Goal: Task Accomplishment & Management: Use online tool/utility

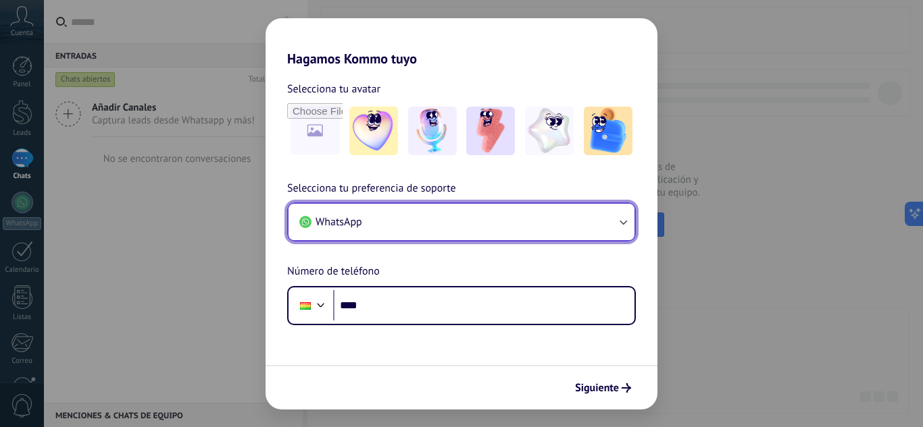
click at [375, 223] on button "WhatsApp" at bounding box center [461, 222] width 346 height 36
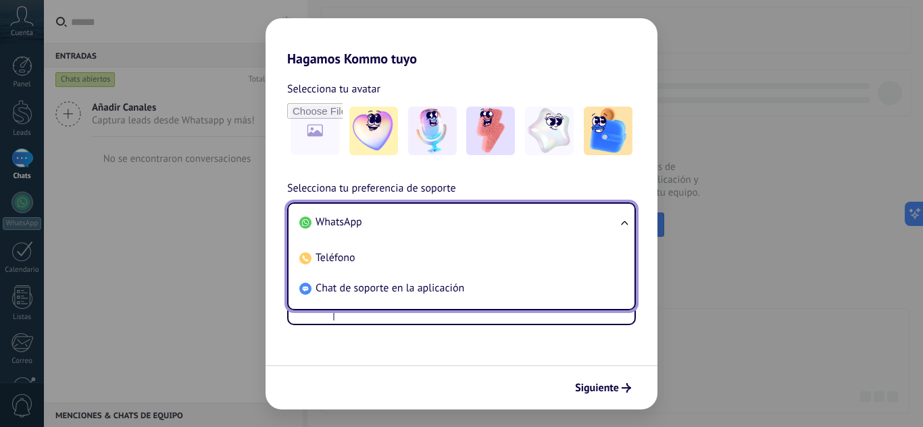
click at [375, 223] on li "WhatsApp" at bounding box center [459, 222] width 330 height 30
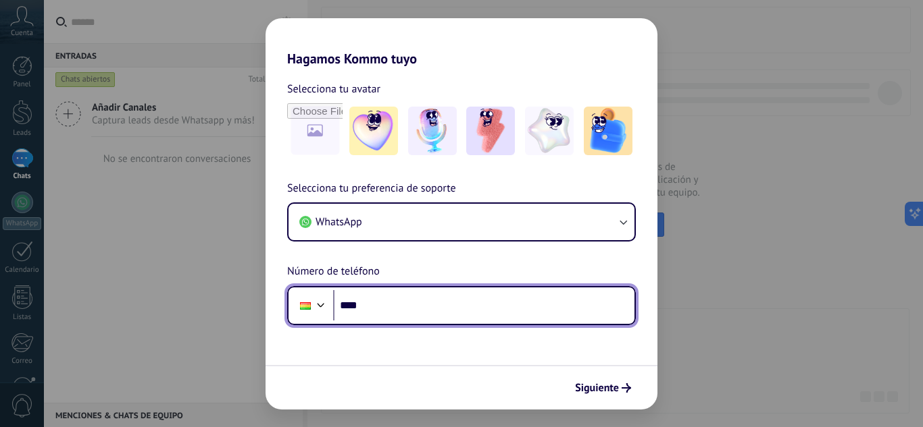
click at [380, 309] on input "****" at bounding box center [483, 305] width 301 height 31
type input "**********"
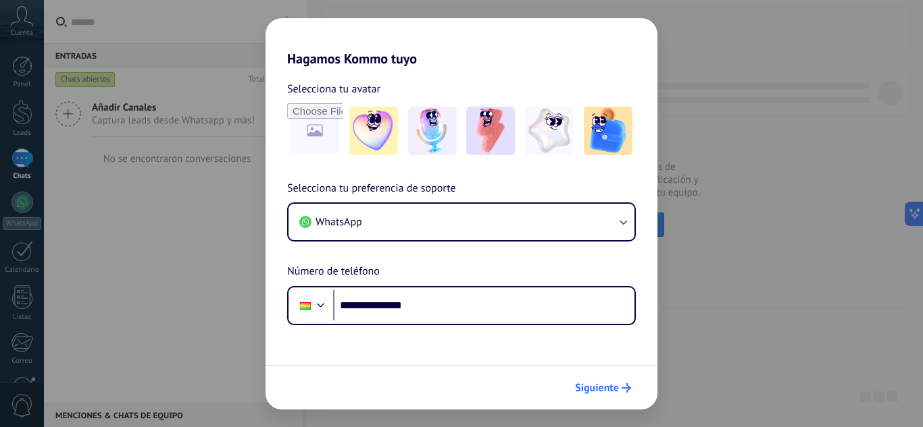
click at [605, 392] on span "Siguiente" at bounding box center [597, 388] width 44 height 9
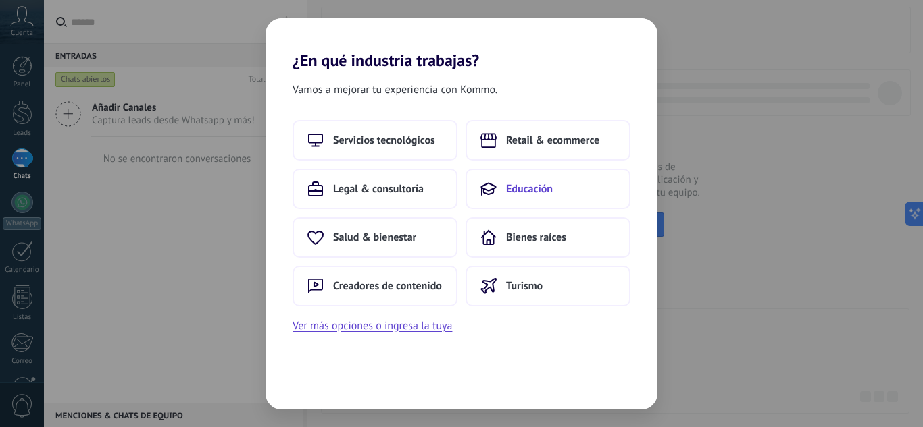
click at [502, 191] on button "Educación" at bounding box center [547, 189] width 165 height 41
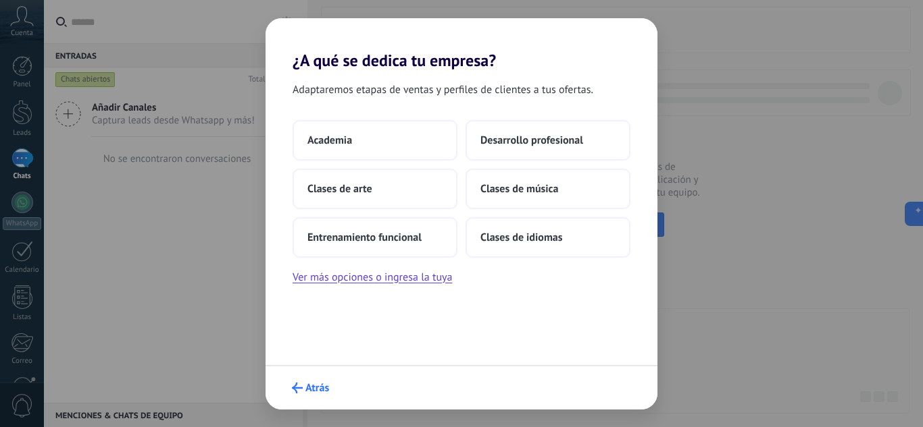
click at [312, 389] on span "Atrás" at bounding box center [317, 388] width 24 height 9
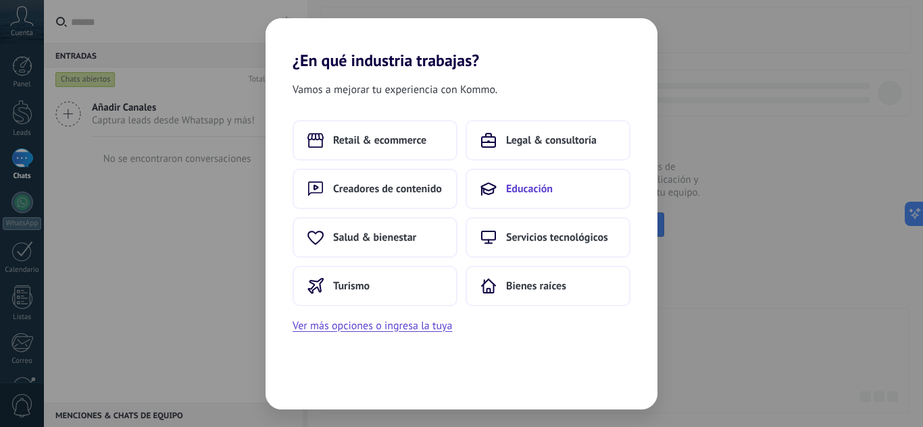
click at [499, 190] on button "Educación" at bounding box center [547, 189] width 165 height 41
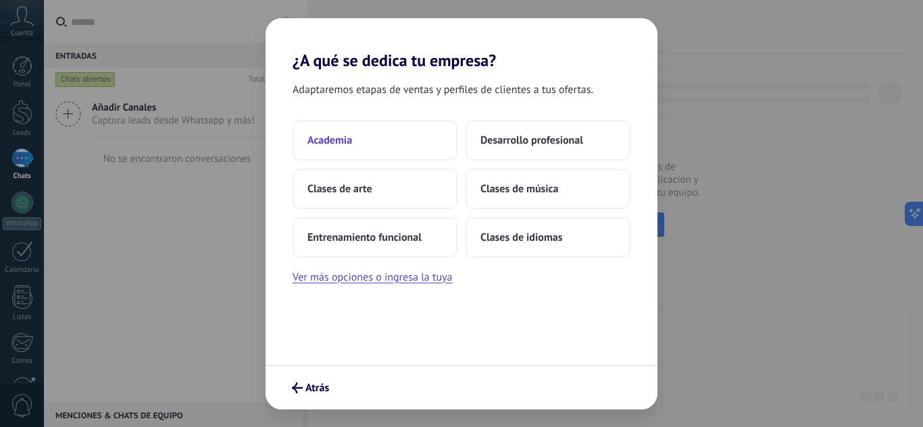
click at [395, 140] on button "Academia" at bounding box center [374, 140] width 165 height 41
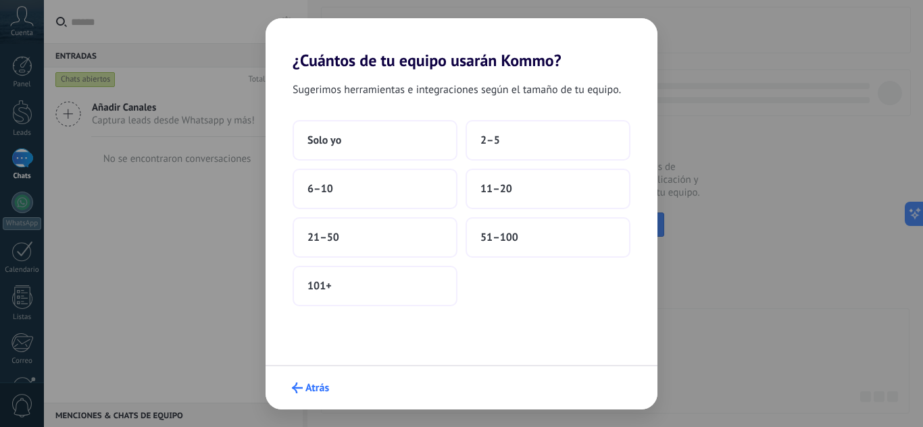
click at [301, 391] on icon "submit" at bounding box center [297, 388] width 11 height 11
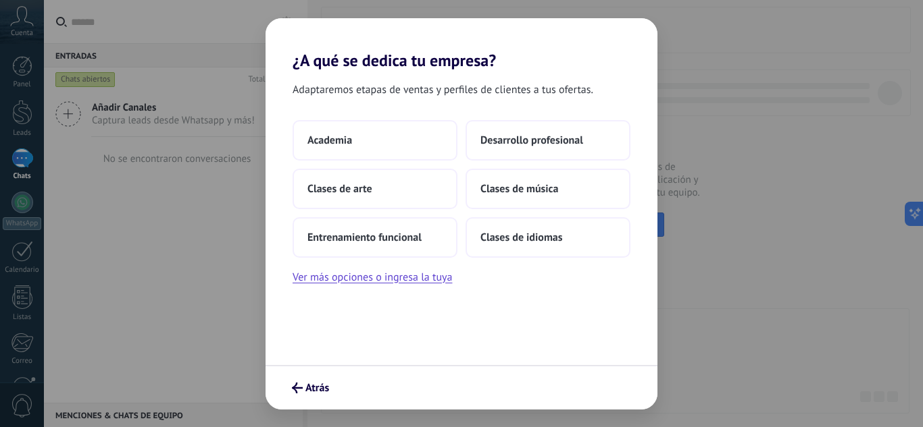
click at [301, 391] on icon "submit" at bounding box center [297, 388] width 11 height 11
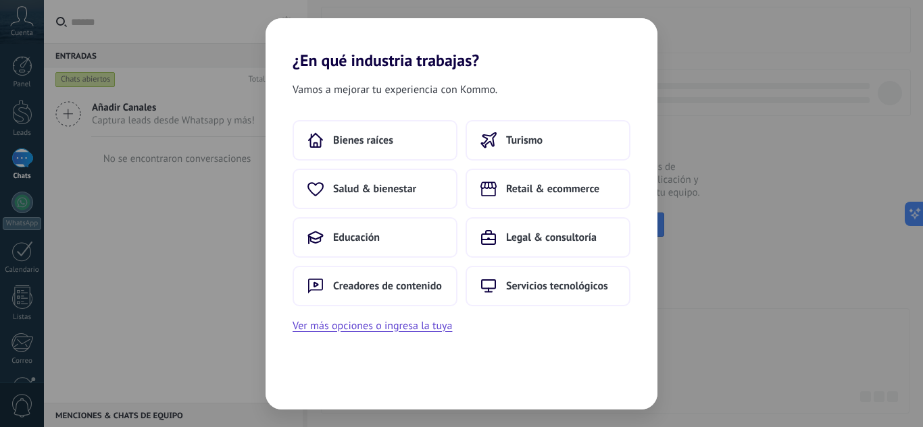
click at [156, 306] on div "¿En qué industria trabajas? Vamos a mejorar tu experiencia con Kommo. Bienes ra…" at bounding box center [461, 213] width 923 height 427
click at [373, 231] on span "Educación" at bounding box center [356, 238] width 47 height 14
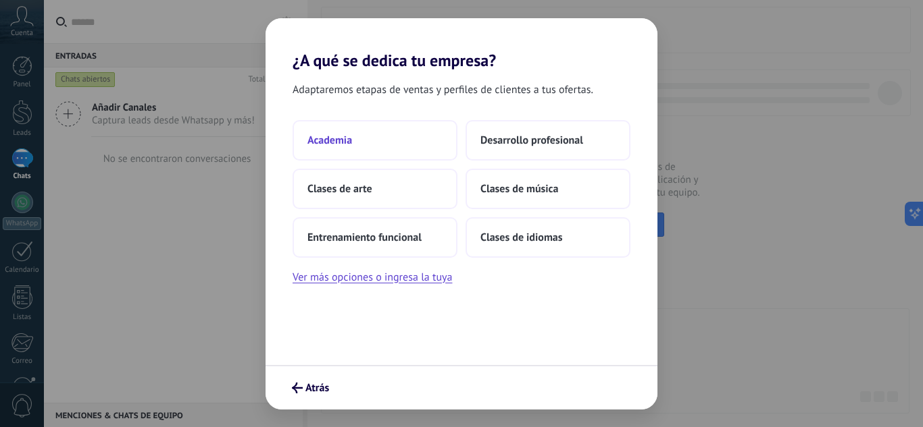
click at [371, 156] on button "Academia" at bounding box center [374, 140] width 165 height 41
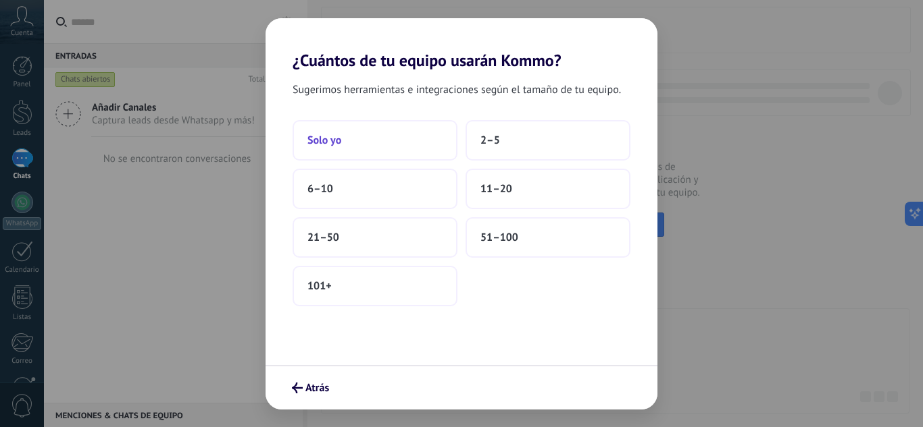
click at [392, 147] on button "Solo yo" at bounding box center [374, 140] width 165 height 41
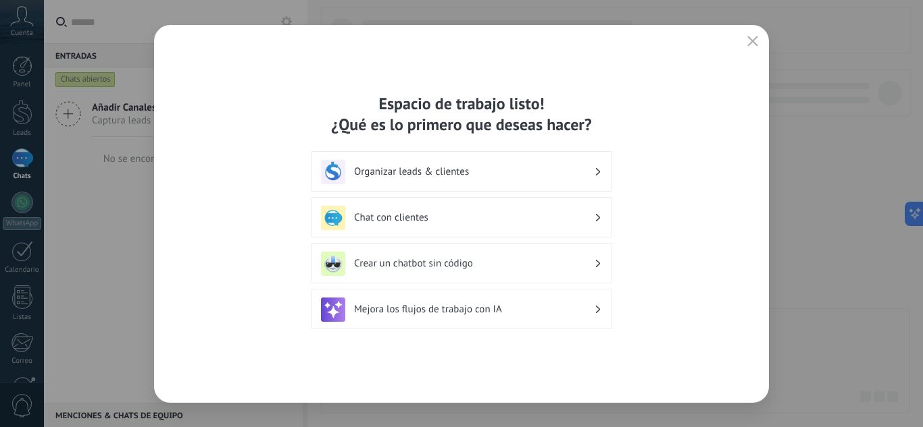
click at [493, 161] on div "Organizar leads & clientes" at bounding box center [461, 172] width 281 height 24
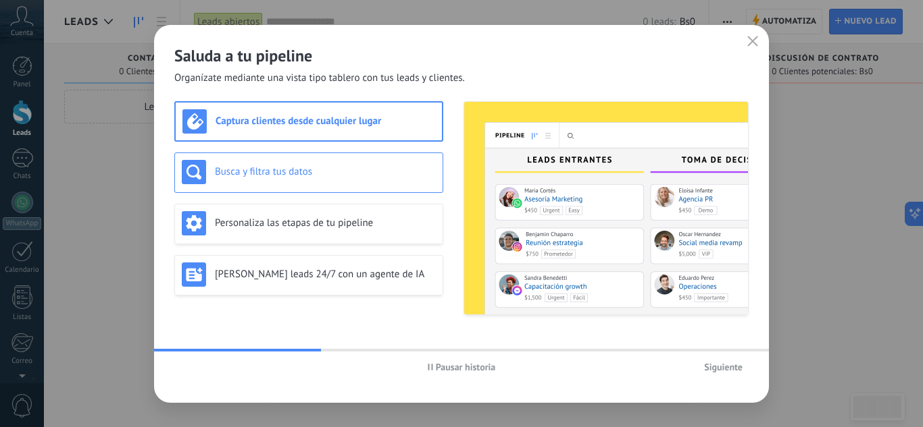
click at [369, 163] on div "Busca y filtra tus datos" at bounding box center [309, 172] width 254 height 24
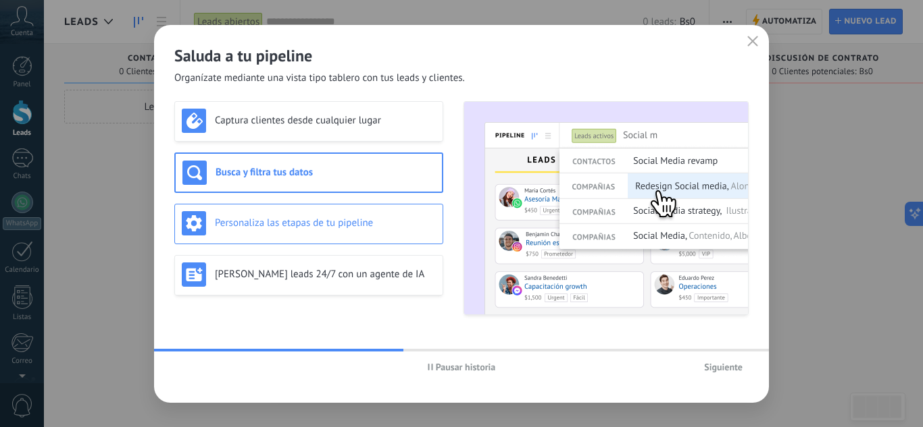
click at [370, 219] on h3 "Personaliza las etapas de tu pipeline" at bounding box center [325, 223] width 221 height 13
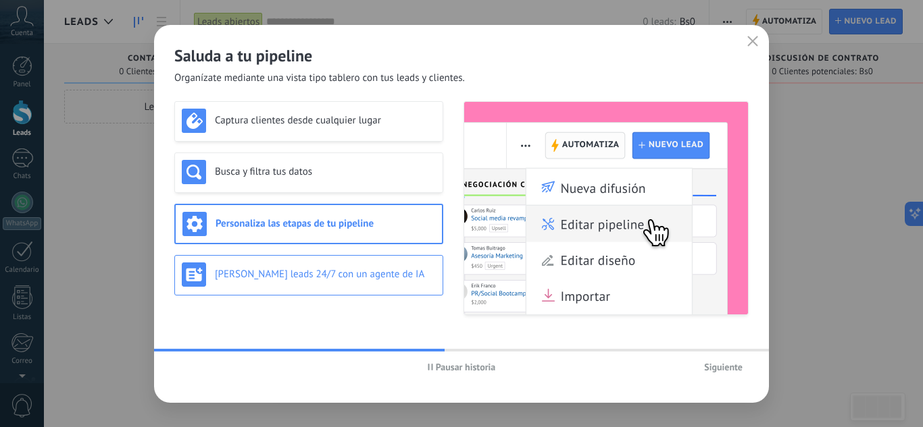
click at [373, 268] on h3 "[PERSON_NAME] leads 24/7 con un agente de IA" at bounding box center [325, 274] width 221 height 13
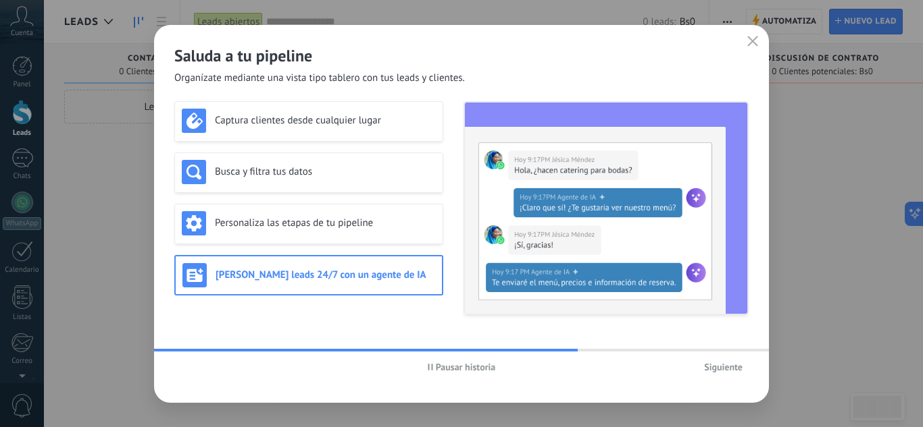
click at [752, 41] on use "button" at bounding box center [753, 41] width 10 height 10
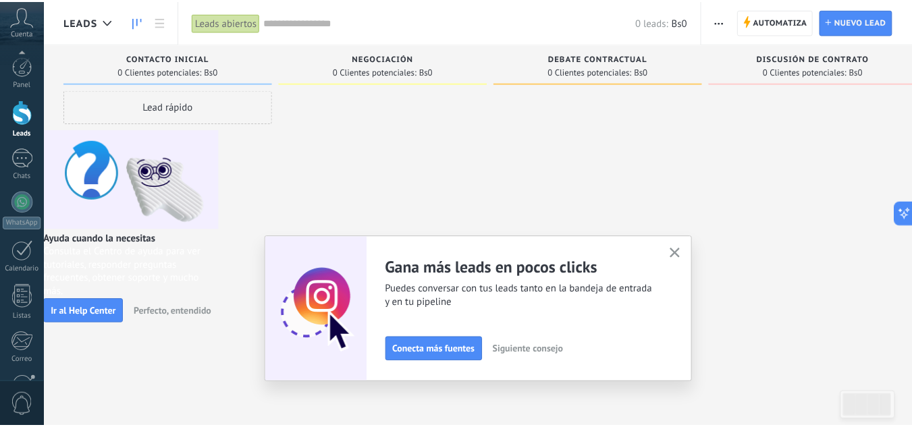
scroll to position [134, 0]
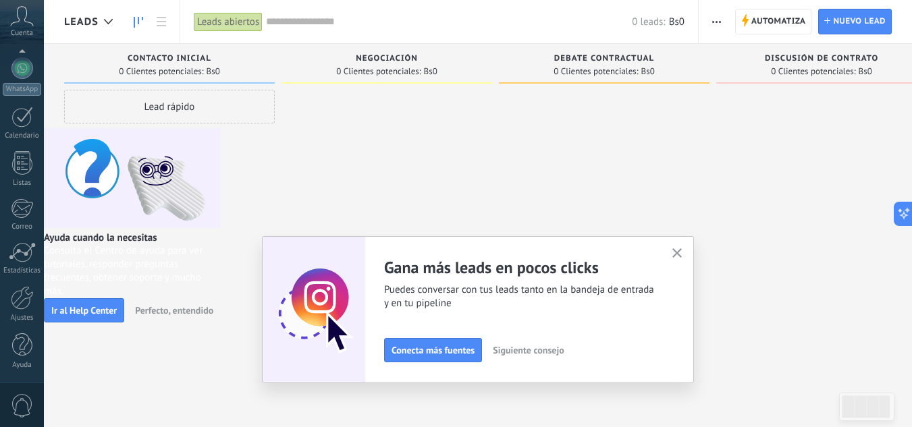
click at [683, 252] on icon "button" at bounding box center [678, 254] width 10 height 10
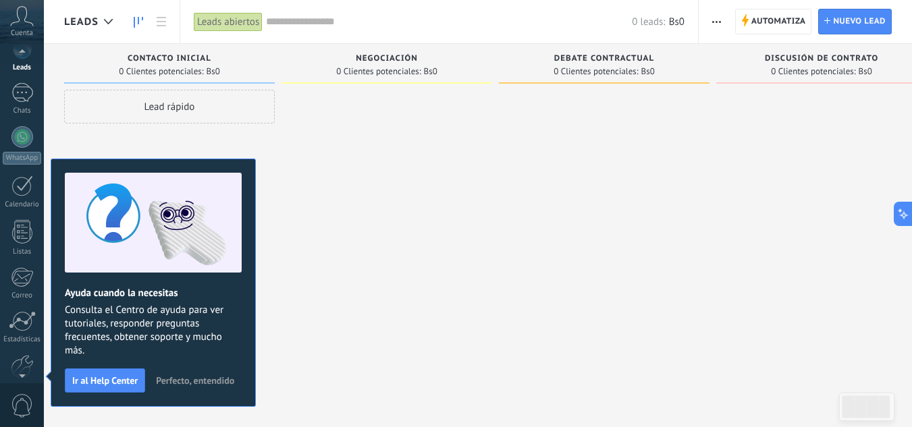
click at [21, 51] on div at bounding box center [22, 54] width 44 height 20
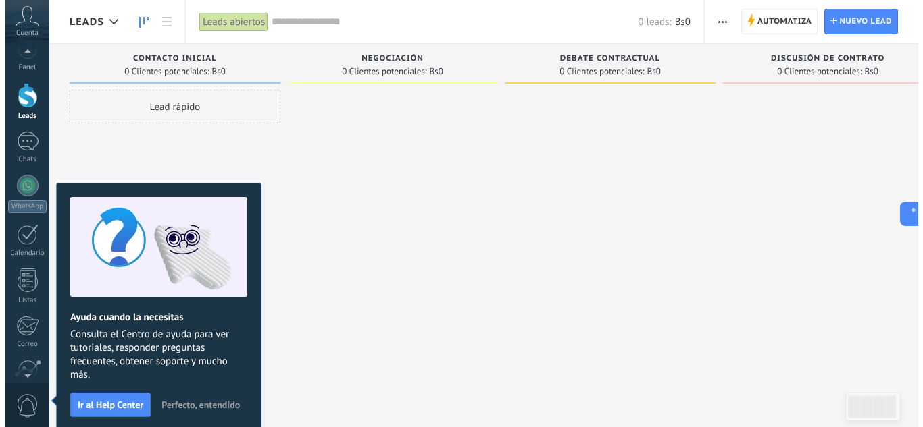
scroll to position [0, 0]
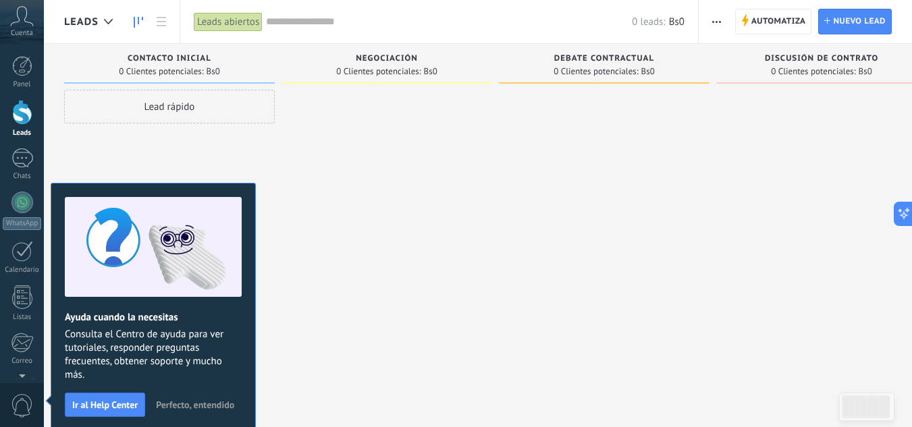
click at [31, 118] on div at bounding box center [22, 112] width 20 height 25
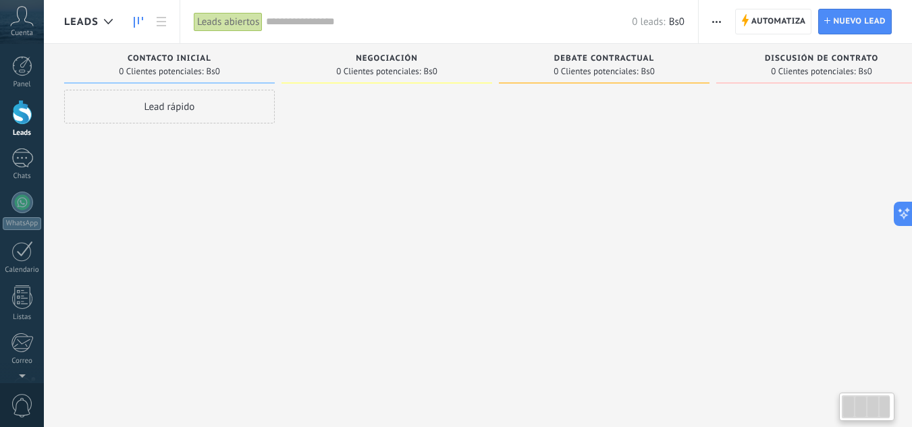
click at [211, 106] on div "Lead rápido" at bounding box center [169, 107] width 211 height 34
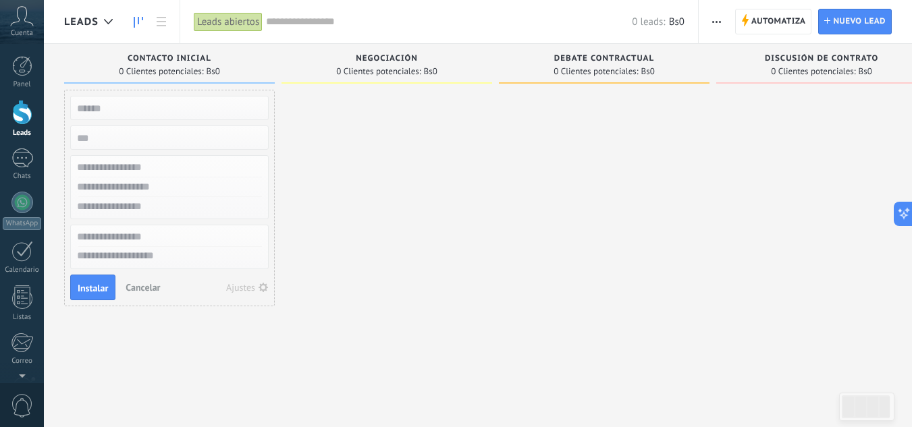
click at [410, 134] on div at bounding box center [387, 215] width 211 height 251
click at [14, 22] on icon at bounding box center [22, 16] width 24 height 20
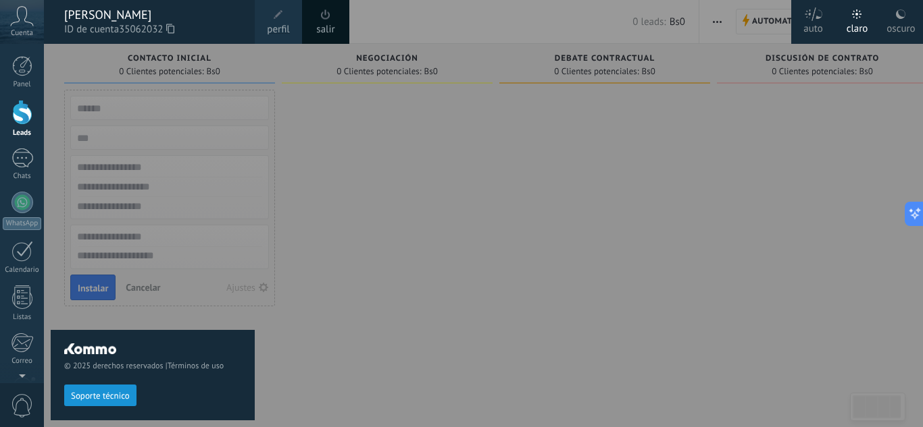
click at [900, 23] on div "oscuro" at bounding box center [900, 26] width 28 height 35
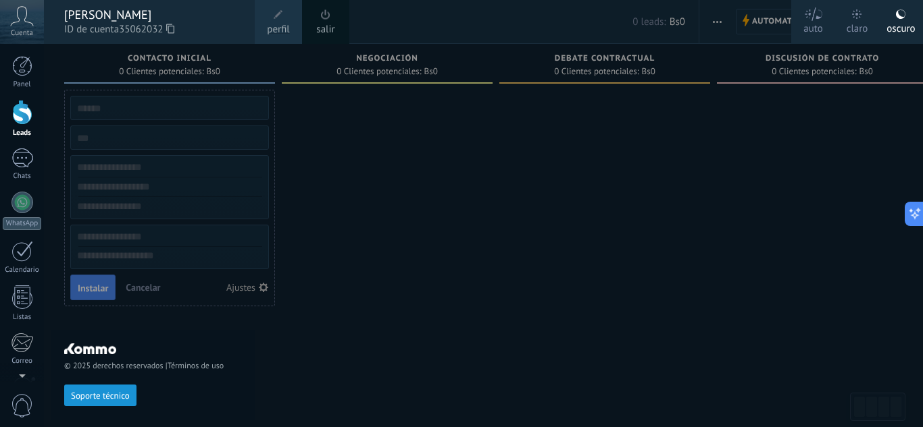
click at [825, 31] on label "auto" at bounding box center [813, 22] width 44 height 44
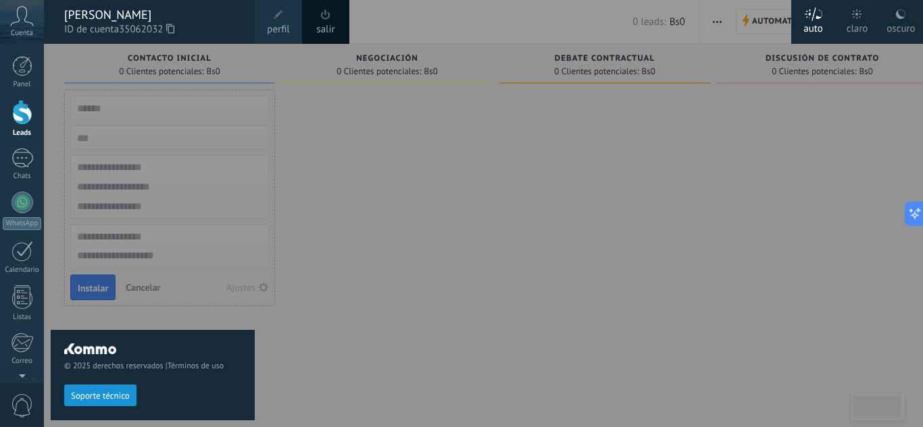
click at [841, 28] on label "claro" at bounding box center [857, 22] width 44 height 44
click at [644, 170] on div at bounding box center [505, 213] width 923 height 427
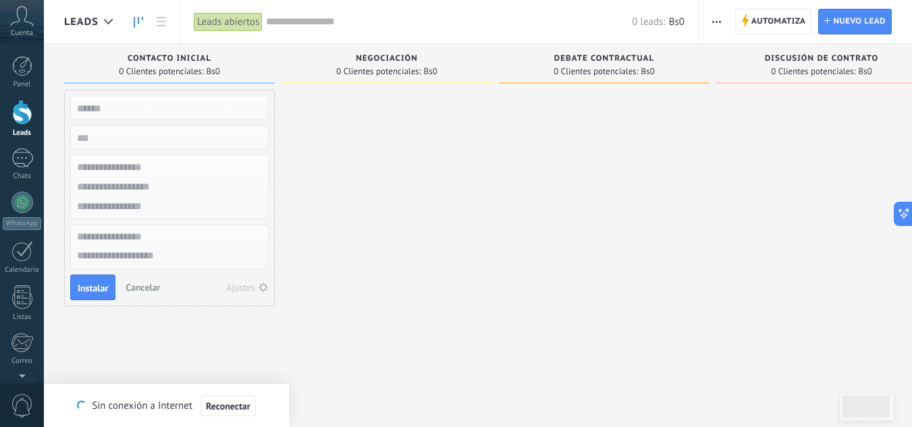
click at [93, 24] on span "Leads" at bounding box center [81, 22] width 34 height 13
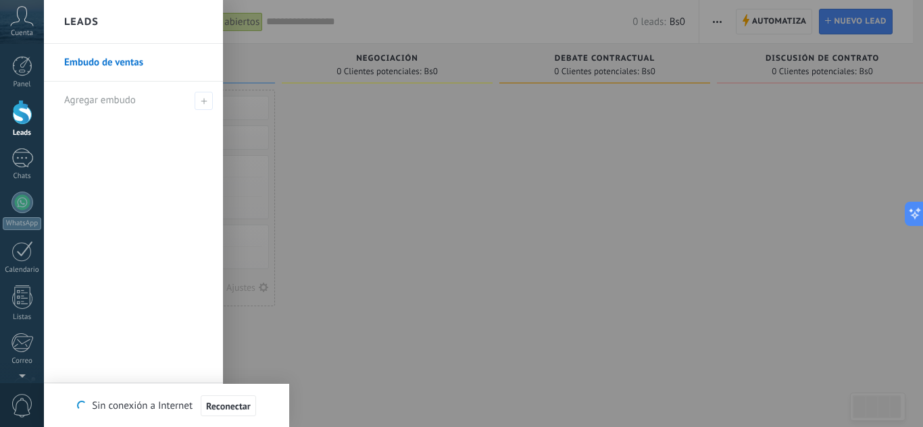
click at [376, 149] on div at bounding box center [505, 213] width 923 height 427
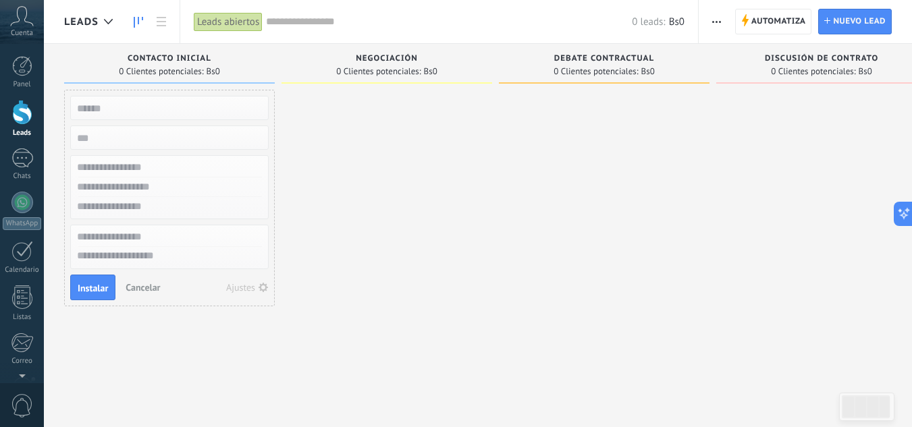
click at [371, 70] on span "0 Clientes potenciales:" at bounding box center [378, 72] width 84 height 8
click at [398, 62] on span "Negociación" at bounding box center [387, 58] width 62 height 9
click at [577, 68] on span "0 Clientes potenciales:" at bounding box center [596, 72] width 84 height 8
click at [875, 16] on span "Nuevo lead" at bounding box center [859, 21] width 53 height 24
click at [388, 61] on span "Negociación" at bounding box center [387, 58] width 62 height 9
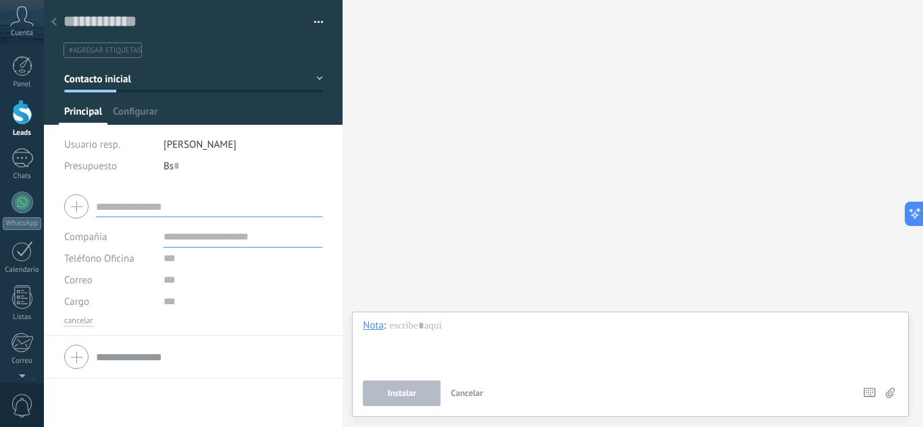
click at [148, 95] on div at bounding box center [193, 62] width 299 height 125
click at [141, 107] on span "Configurar" at bounding box center [135, 115] width 45 height 20
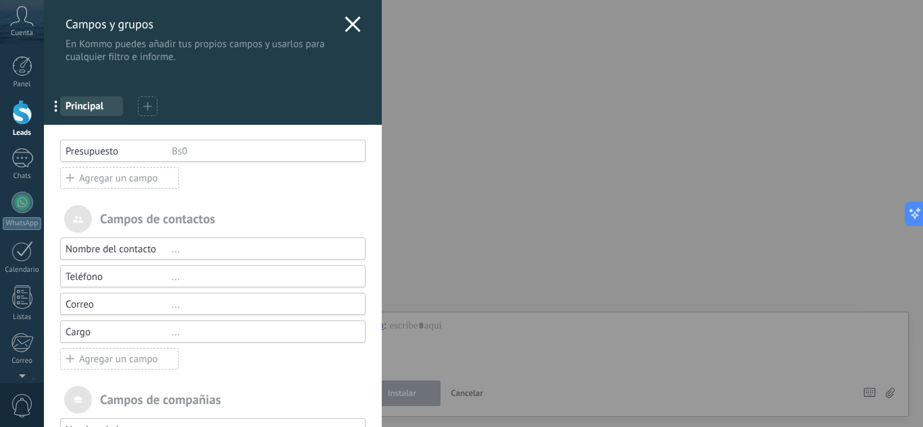
click at [260, 249] on div "..." at bounding box center [263, 249] width 182 height 13
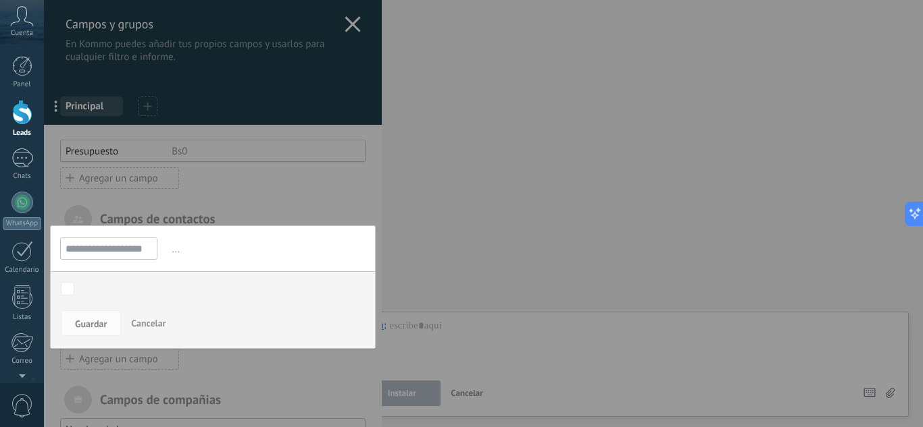
click at [434, 207] on div "**********" at bounding box center [483, 213] width 879 height 427
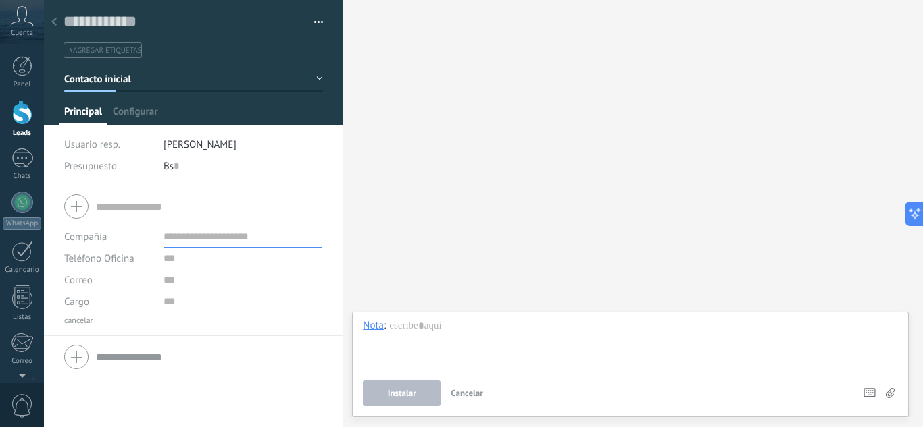
click at [57, 23] on div at bounding box center [54, 22] width 19 height 26
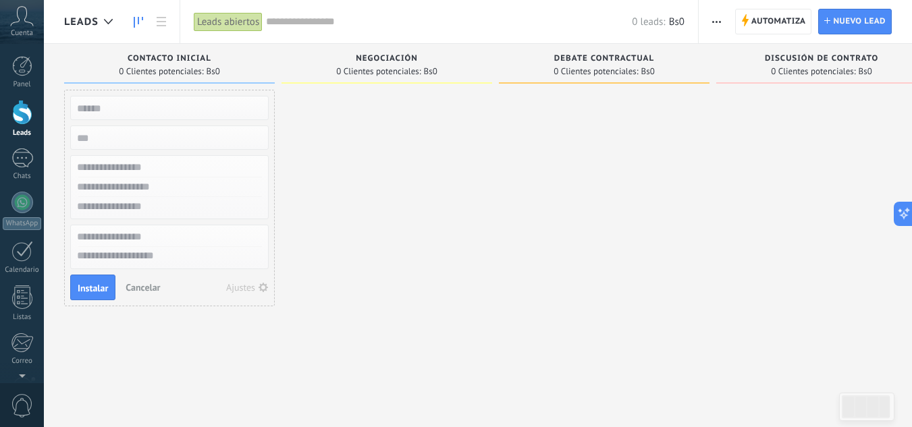
click at [86, 24] on span "Leads" at bounding box center [81, 22] width 34 height 13
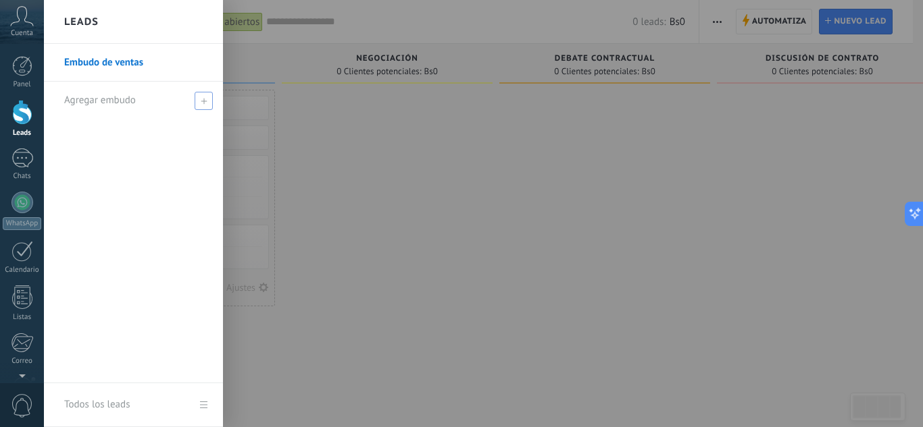
click at [186, 93] on div "Agregar embudo" at bounding box center [136, 100] width 145 height 37
click at [351, 141] on div at bounding box center [505, 213] width 923 height 427
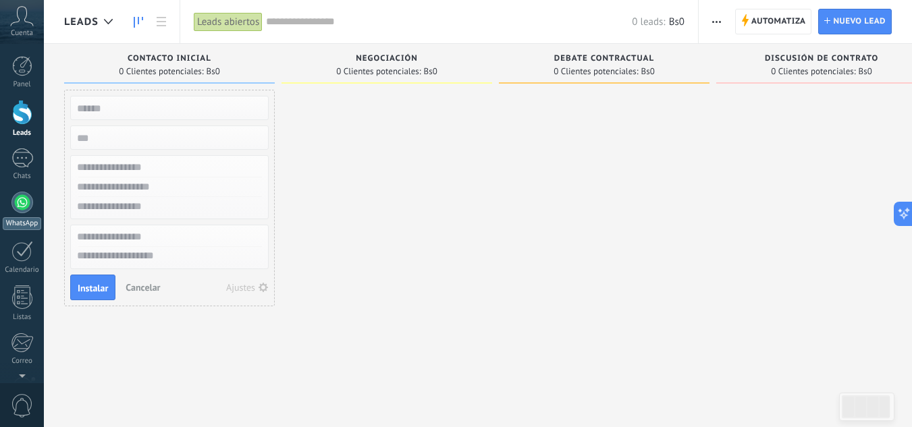
click at [26, 203] on div at bounding box center [22, 203] width 22 height 22
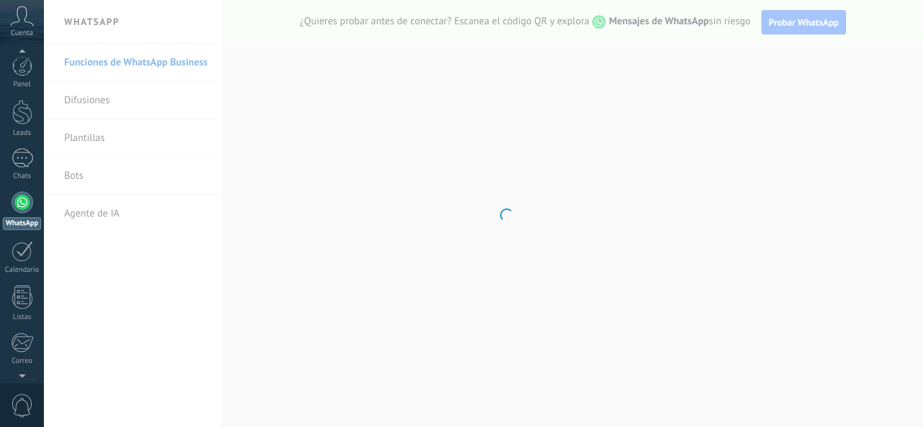
click at [22, 375] on div at bounding box center [22, 373] width 44 height 20
click at [22, 378] on div at bounding box center [22, 373] width 44 height 20
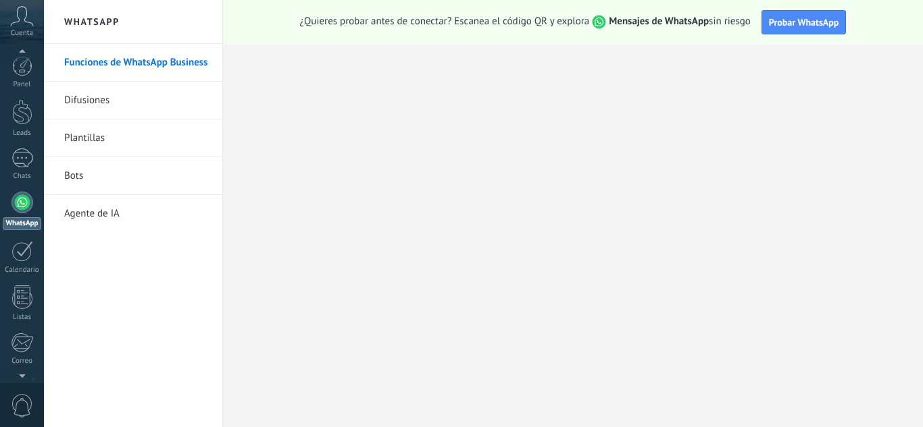
click at [21, 376] on div at bounding box center [22, 373] width 44 height 20
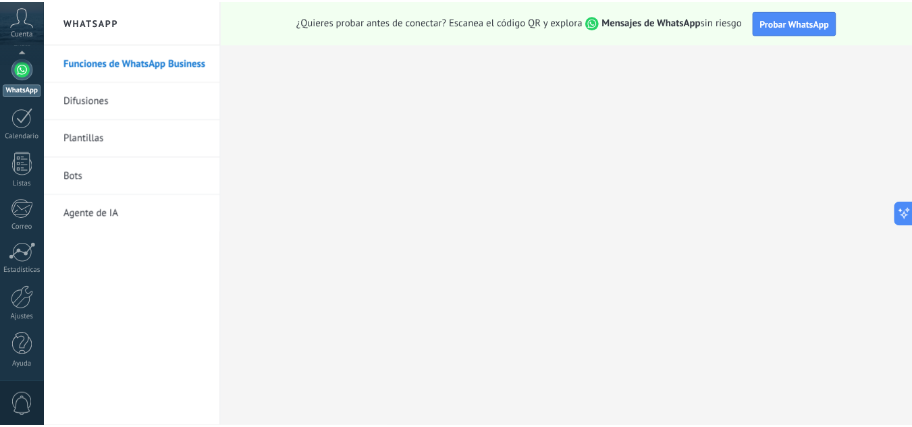
scroll to position [134, 0]
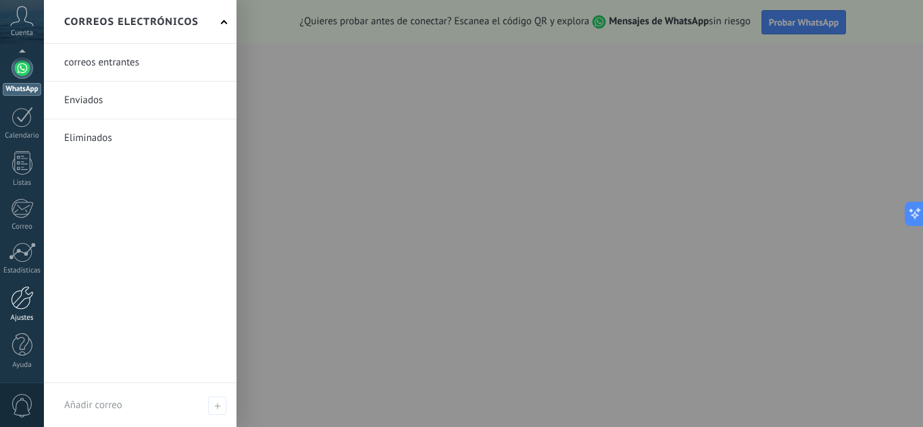
click at [22, 311] on link "Ajustes" at bounding box center [22, 304] width 44 height 36
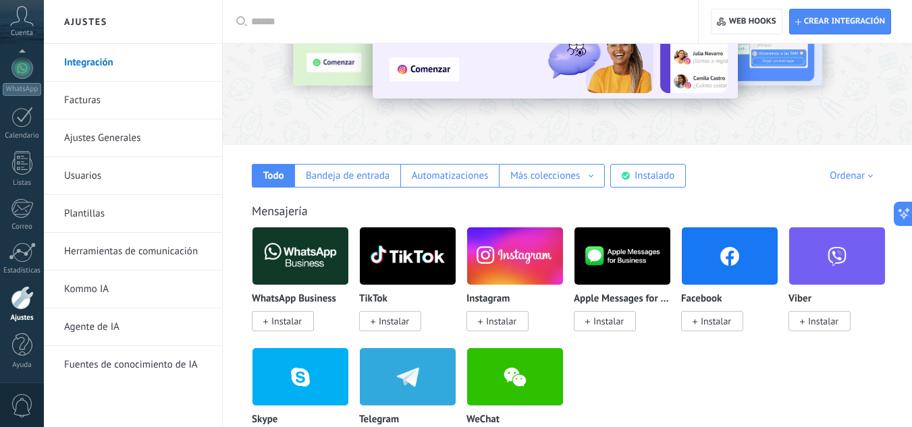
scroll to position [169, 0]
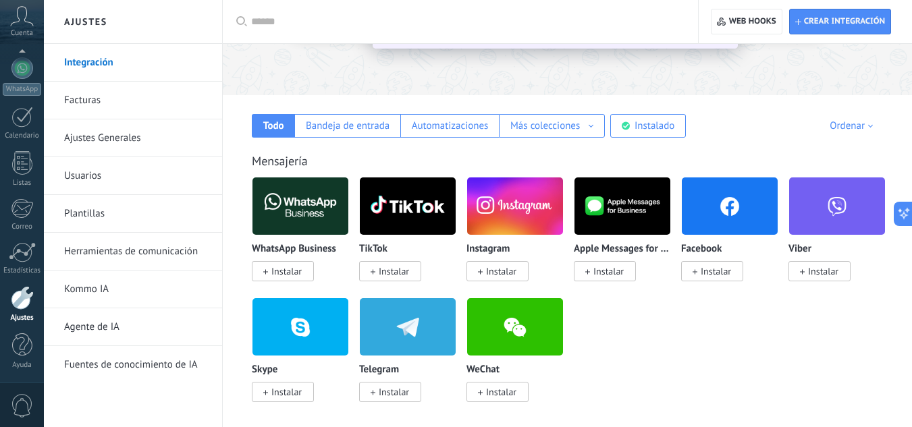
click at [300, 269] on span "Instalar" at bounding box center [286, 271] width 30 height 12
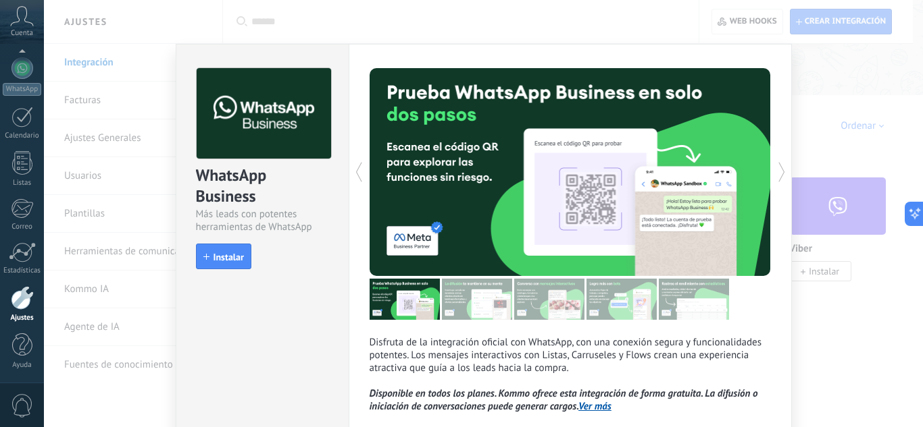
click at [803, 160] on div "WhatsApp Business Más leads con potentes herramientas de WhatsApp install Insta…" at bounding box center [483, 213] width 879 height 427
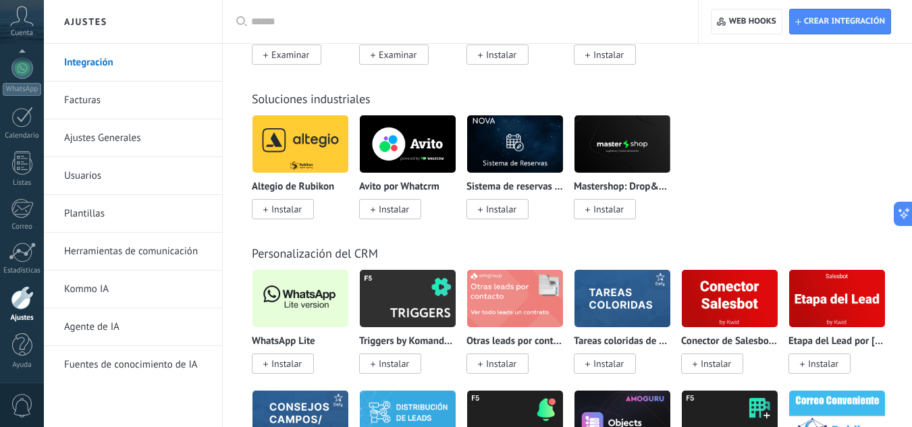
scroll to position [3117, 0]
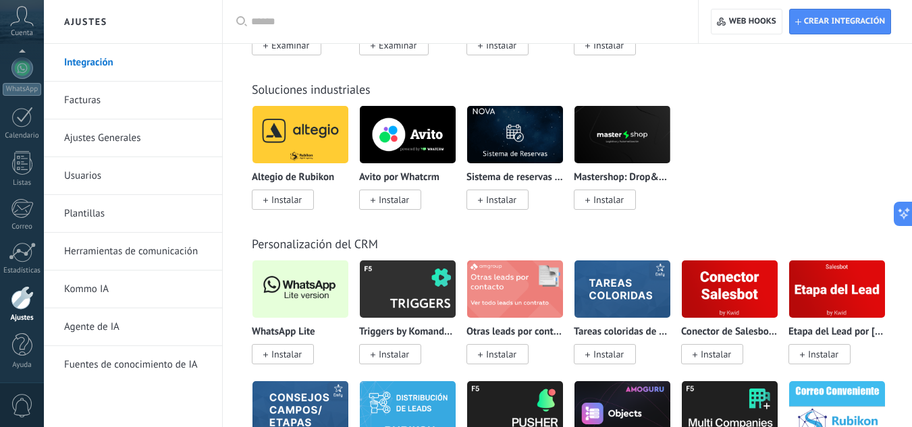
click at [286, 359] on span "Instalar" at bounding box center [286, 354] width 30 height 12
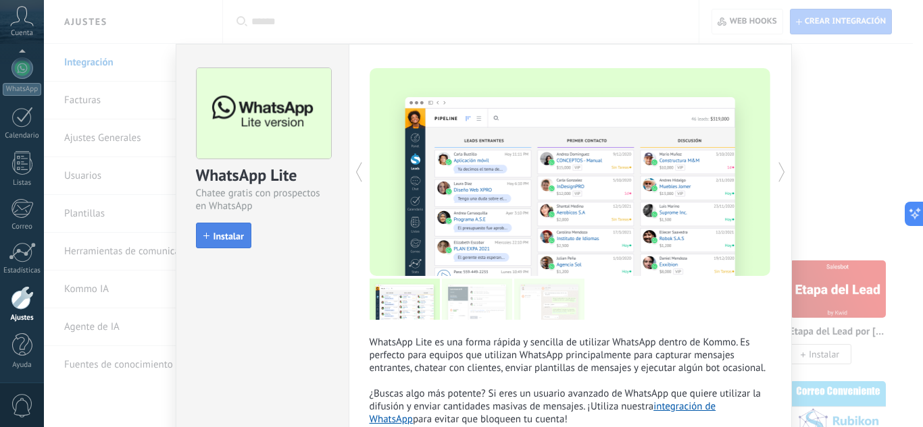
click at [202, 227] on button "Instalar" at bounding box center [223, 236] width 55 height 26
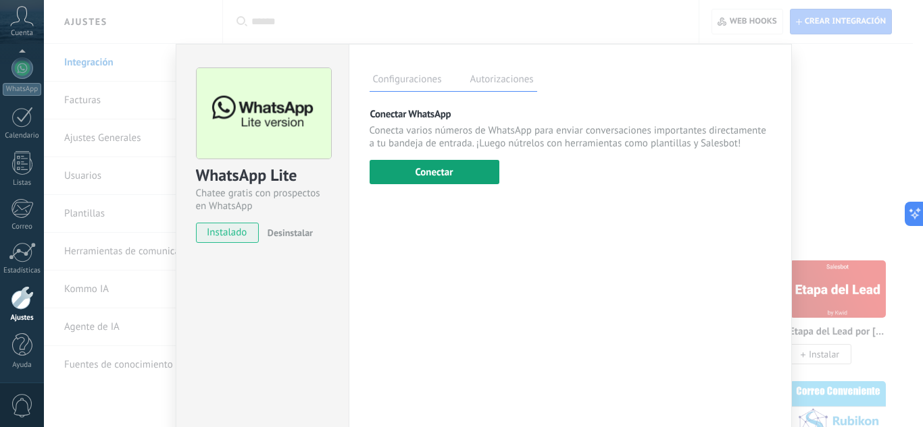
click at [395, 173] on button "Conectar" at bounding box center [434, 172] width 130 height 24
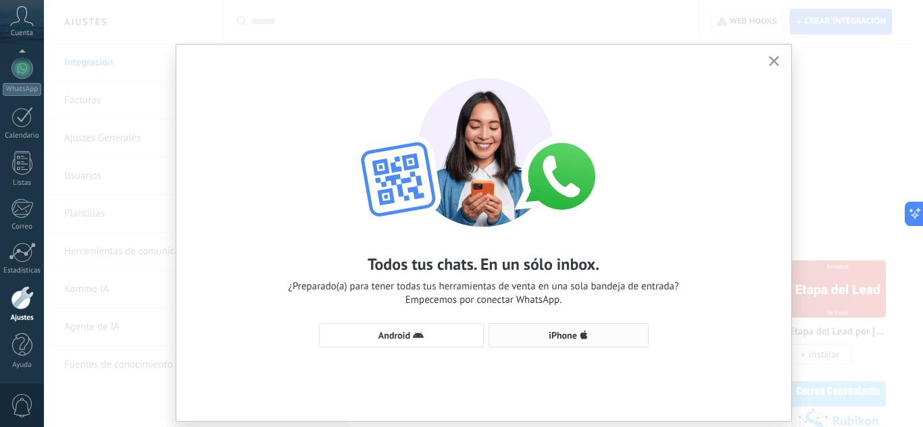
click at [518, 333] on span "iPhone" at bounding box center [568, 335] width 145 height 11
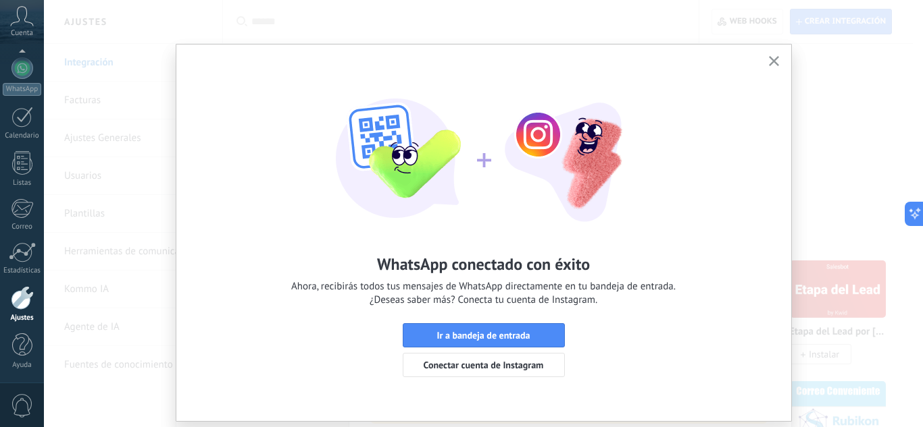
click at [602, 273] on div "WhatsApp conectado con éxito Ahora, recibirás todos tus mensajes de WhatsApp di…" at bounding box center [483, 280] width 384 height 53
click at [600, 269] on div "WhatsApp conectado con éxito Ahora, recibirás todos tus mensajes de WhatsApp di…" at bounding box center [483, 280] width 384 height 53
drag, startPoint x: 600, startPoint y: 269, endPoint x: 637, endPoint y: 264, distance: 36.9
click at [637, 264] on div "WhatsApp conectado con éxito Ahora, recibirás todos tus mensajes de WhatsApp di…" at bounding box center [483, 280] width 384 height 53
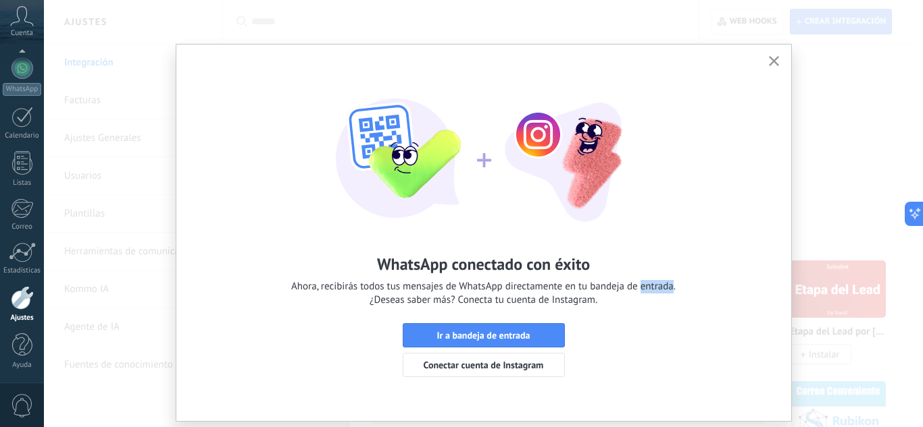
click at [637, 264] on div "WhatsApp conectado con éxito Ahora, recibirás todos tus mensajes de WhatsApp di…" at bounding box center [483, 280] width 384 height 53
click at [602, 267] on div "WhatsApp conectado con éxito Ahora, recibirás todos tus mensajes de WhatsApp di…" at bounding box center [483, 280] width 384 height 53
drag, startPoint x: 879, startPoint y: 112, endPoint x: 866, endPoint y: 116, distance: 13.5
click at [879, 113] on div "WhatsApp conectado con éxito Ahora, recibirás todos tus mensajes de WhatsApp di…" at bounding box center [483, 213] width 879 height 427
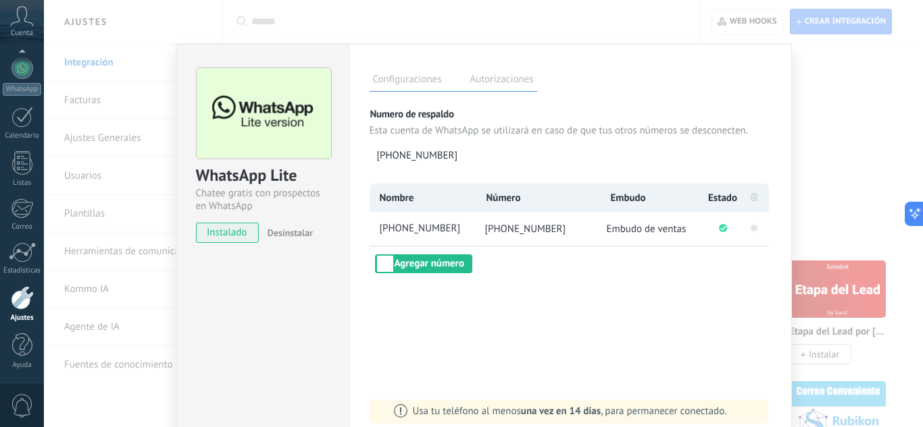
click at [598, 93] on div "Configuraciones Autorizaciones Esta pestaña registra a los usuarios que han con…" at bounding box center [569, 245] width 443 height 402
click at [579, 298] on div "Configuraciones Autorizaciones Esta pestaña registra a los usuarios que han con…" at bounding box center [569, 245] width 443 height 402
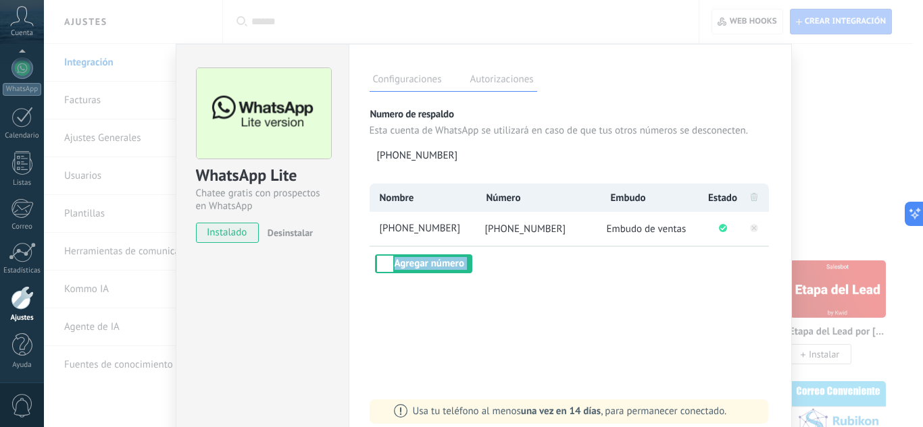
click at [579, 298] on div "Configuraciones Autorizaciones Esta pestaña registra a los usuarios que han con…" at bounding box center [569, 245] width 443 height 402
click at [517, 76] on label "Autorizaciones" at bounding box center [502, 82] width 70 height 20
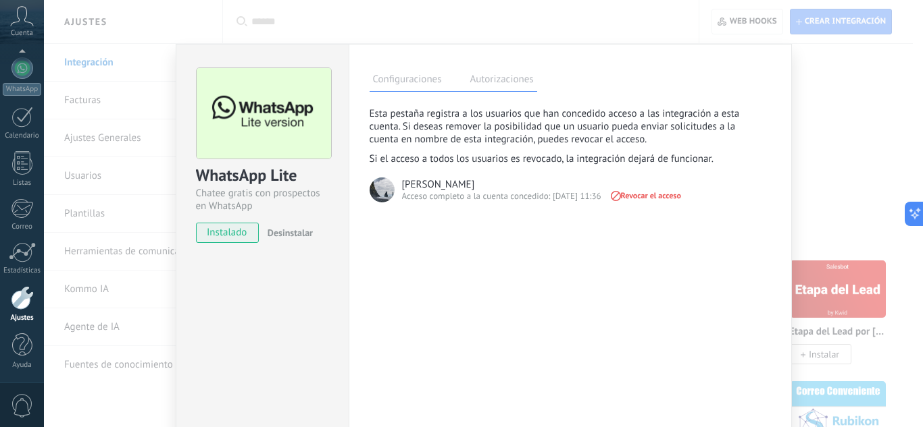
click at [418, 81] on label "Configuraciones" at bounding box center [407, 82] width 76 height 20
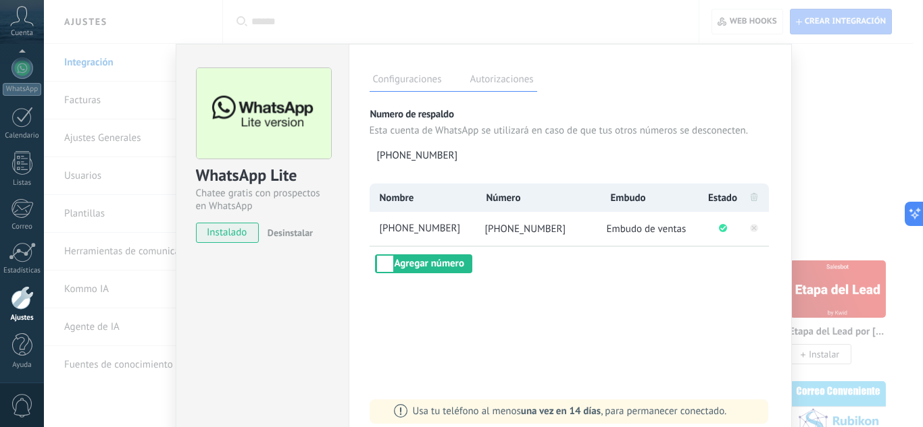
click at [501, 73] on label "Autorizaciones" at bounding box center [502, 82] width 70 height 20
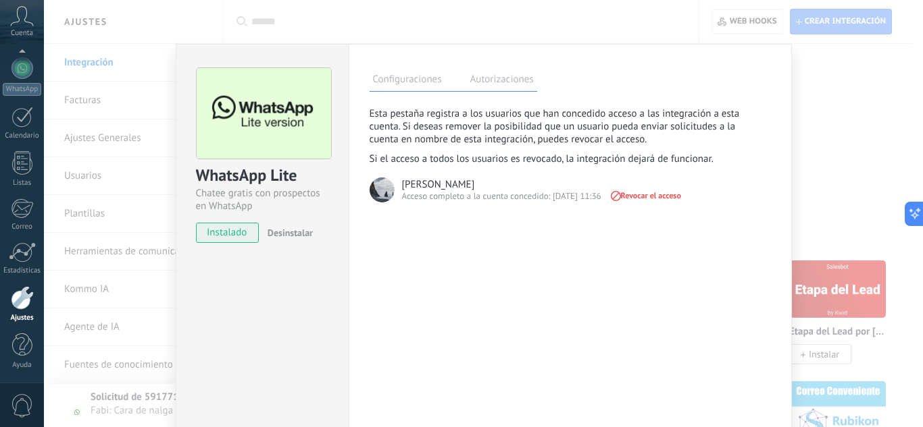
click at [907, 143] on div "WhatsApp Lite Chatee gratis con prospectos en WhatsApp instalado Desinstalar Co…" at bounding box center [483, 213] width 879 height 427
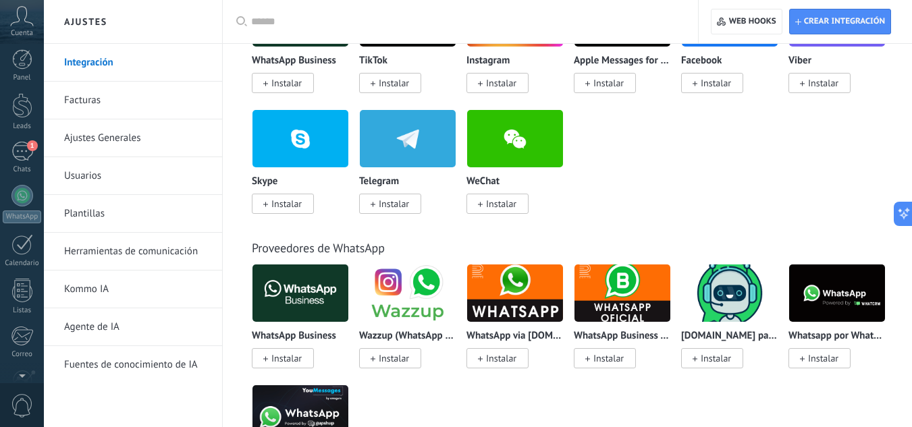
scroll to position [0, 0]
click at [25, 156] on div "1" at bounding box center [22, 159] width 22 height 20
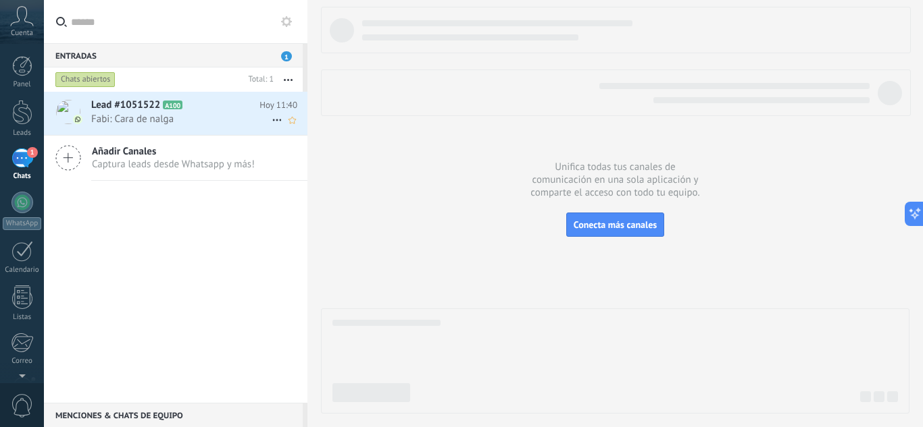
click at [236, 120] on span "Fabi: Cara de nalga" at bounding box center [181, 119] width 180 height 13
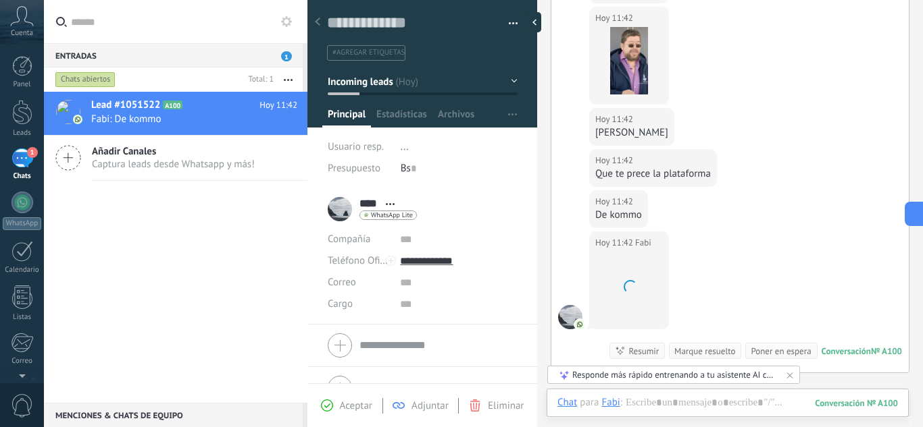
scroll to position [476, 0]
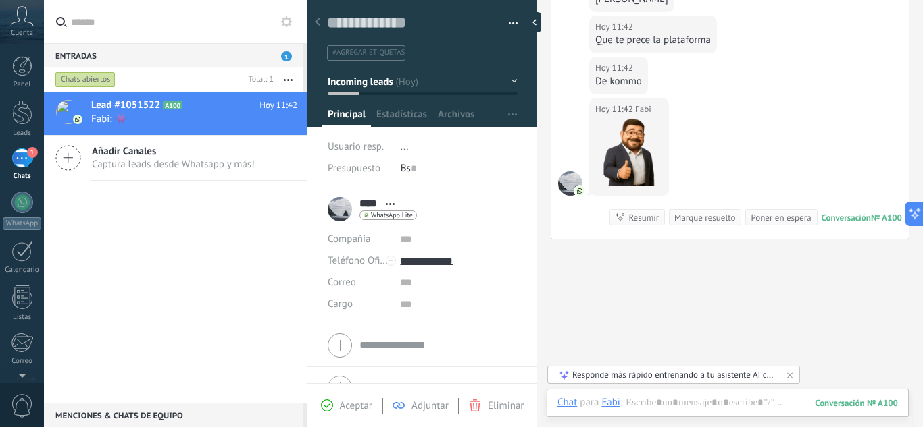
click at [775, 165] on div "Hoy 11:42 Fabi Conversación № A100 Conversación № A100 Resumir Resumir Marque r…" at bounding box center [729, 168] width 357 height 141
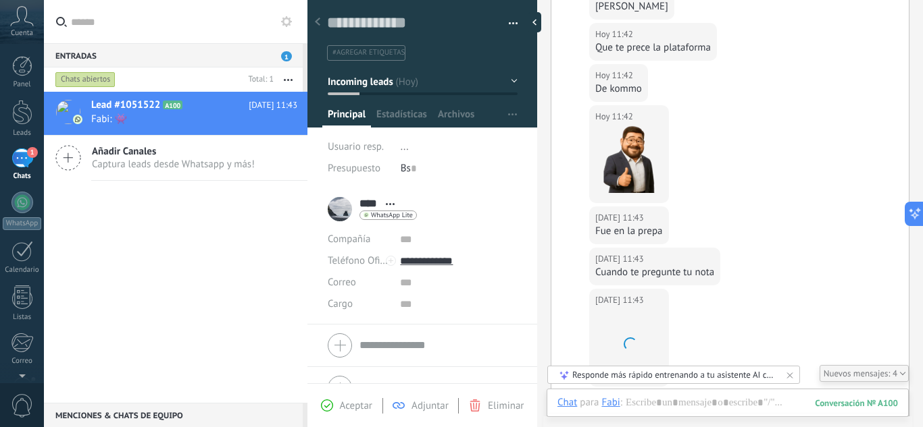
scroll to position [584, 0]
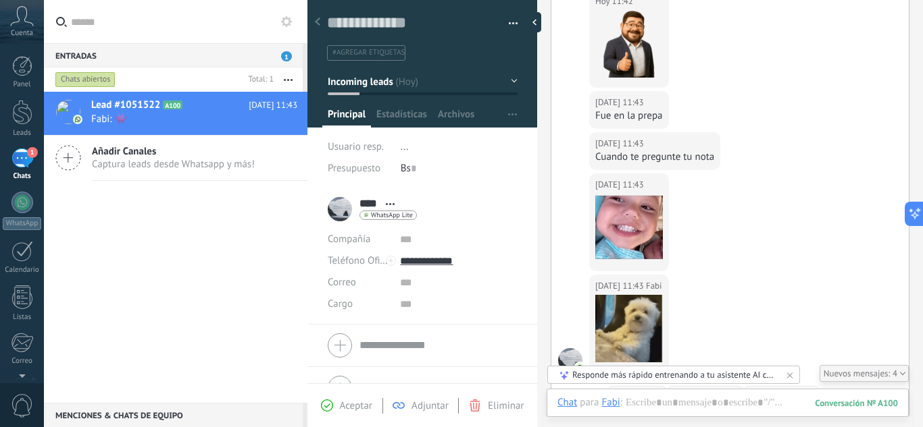
click at [778, 230] on div "Hoy 11:43 Fabi" at bounding box center [729, 224] width 357 height 101
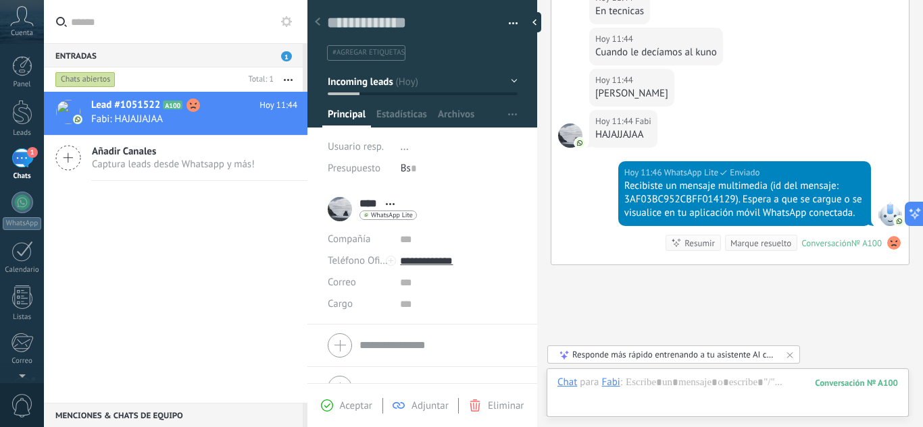
scroll to position [1102, 0]
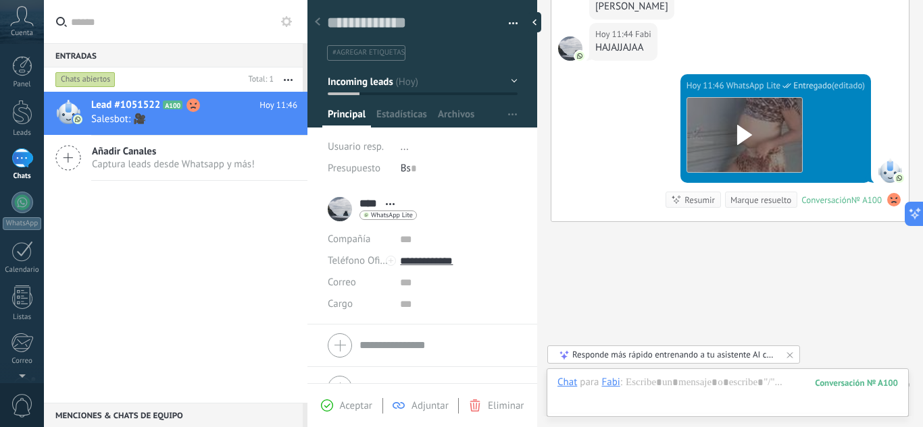
drag, startPoint x: 807, startPoint y: 132, endPoint x: 868, endPoint y: 267, distance: 148.4
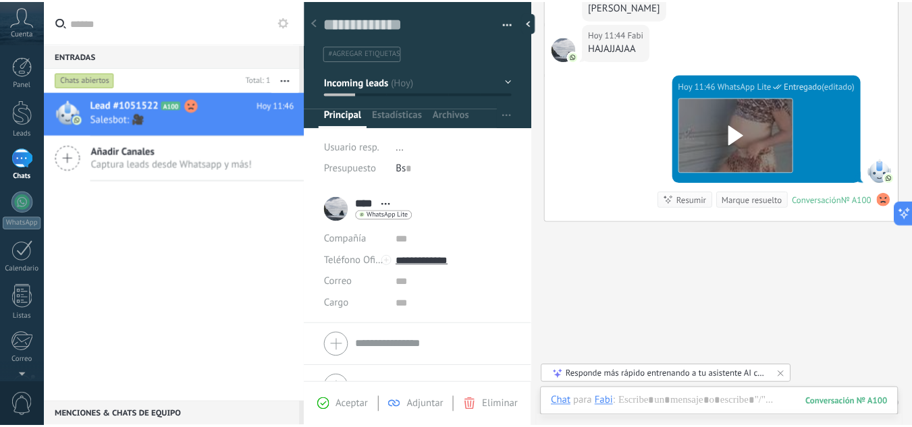
scroll to position [1102, 1]
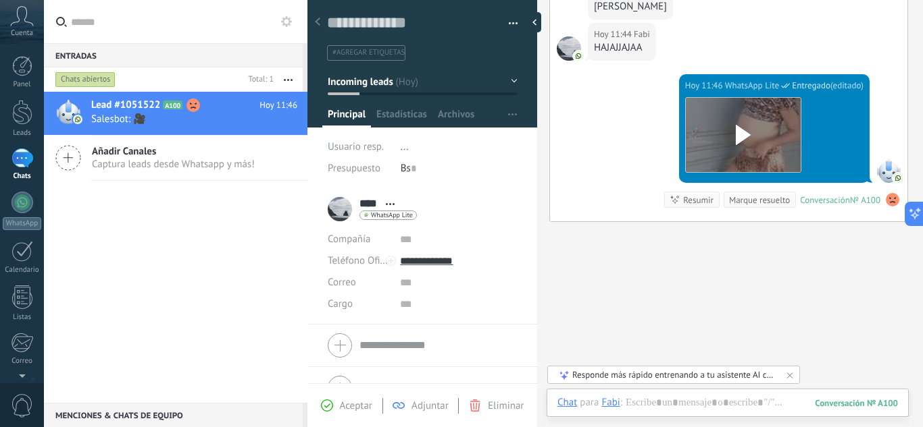
click at [18, 159] on div "1" at bounding box center [22, 159] width 22 height 20
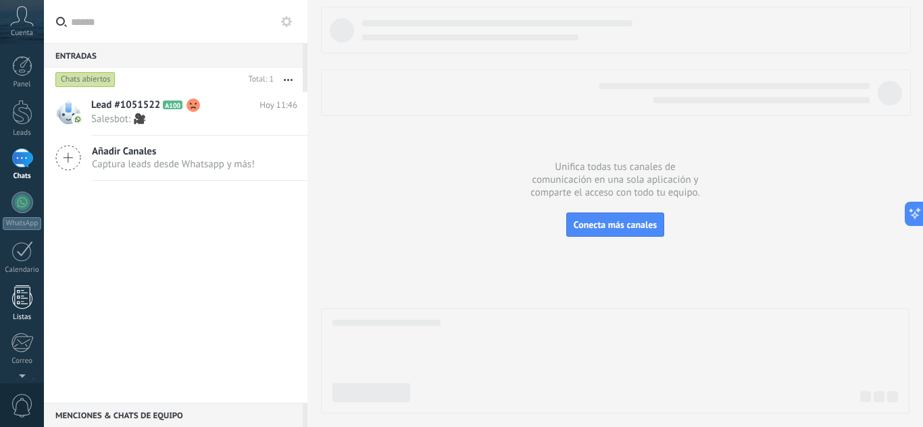
click at [38, 293] on link "Listas" at bounding box center [22, 304] width 44 height 36
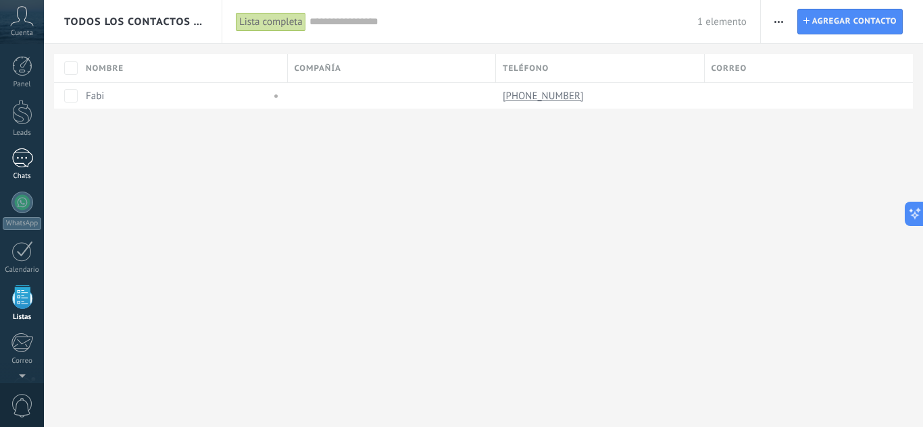
click at [24, 167] on div "1" at bounding box center [22, 159] width 22 height 20
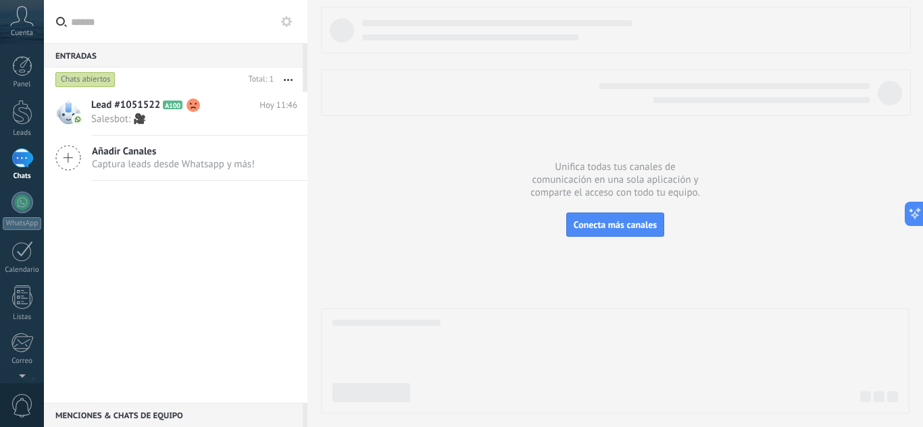
click at [20, 24] on icon at bounding box center [22, 16] width 24 height 20
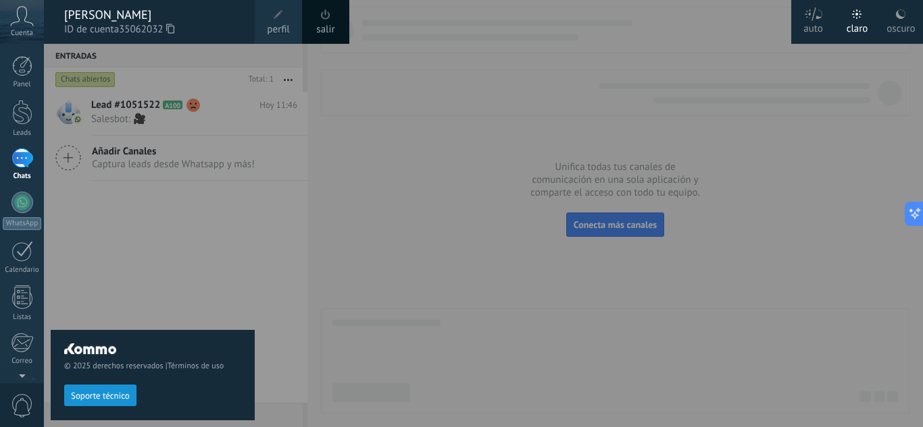
click at [359, 104] on div at bounding box center [505, 213] width 923 height 427
click at [23, 30] on span "Cuenta" at bounding box center [22, 33] width 22 height 9
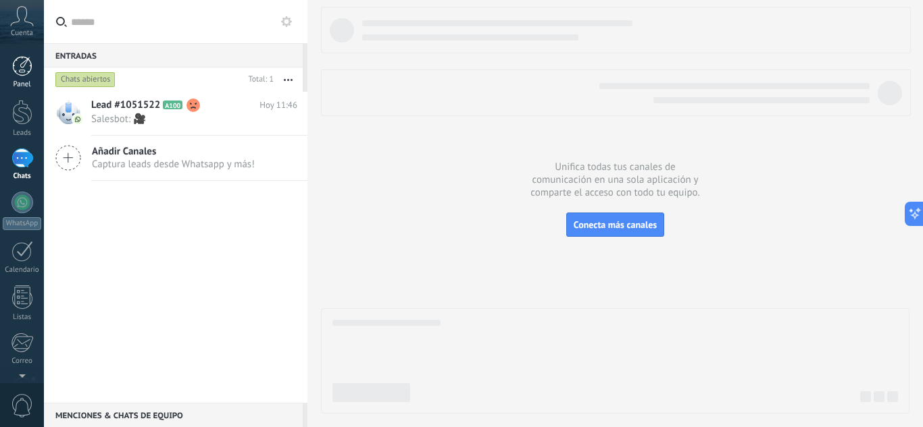
click at [23, 74] on div at bounding box center [22, 66] width 20 height 20
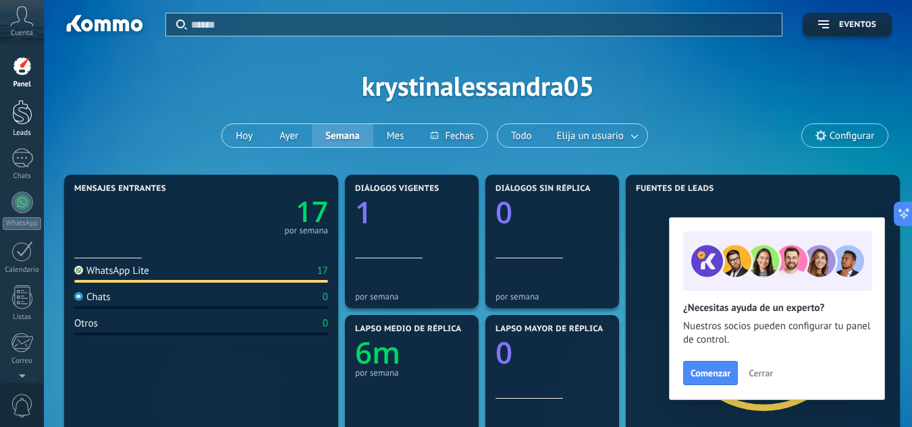
click at [23, 109] on div at bounding box center [22, 112] width 20 height 25
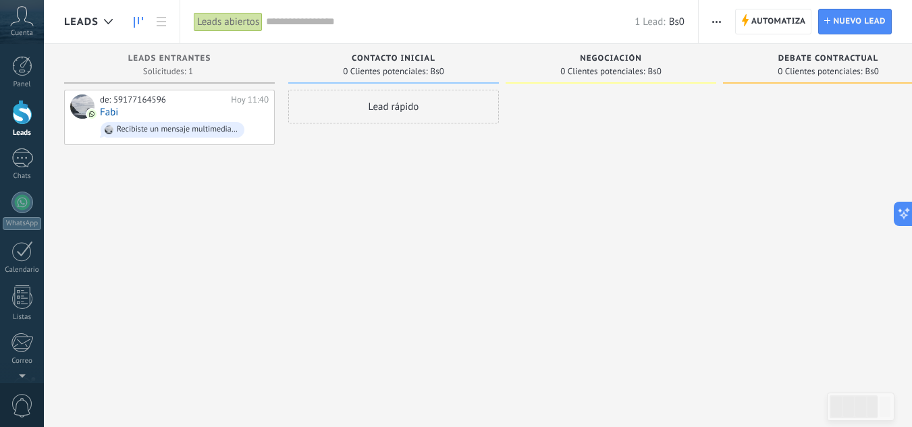
click at [206, 251] on div "de: 59177164596 Hoy 11:40 Fabi Recibiste un mensaje multimedia (id del mensaje:…" at bounding box center [169, 215] width 211 height 251
